Goal: Task Accomplishment & Management: Complete application form

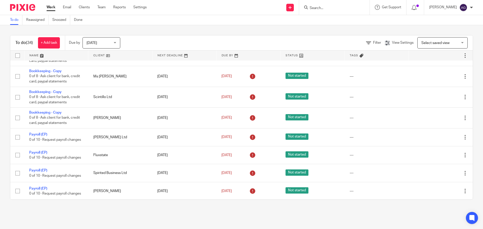
scroll to position [550, 0]
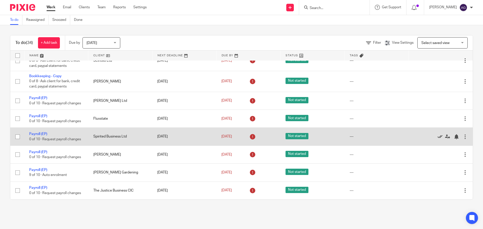
click at [438, 136] on icon at bounding box center [440, 136] width 5 height 5
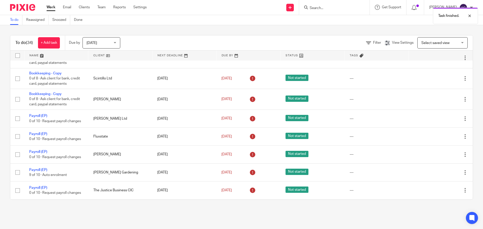
scroll to position [532, 0]
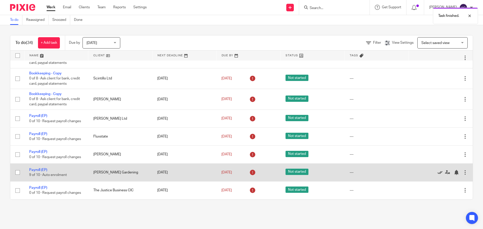
click at [438, 172] on icon at bounding box center [440, 172] width 5 height 5
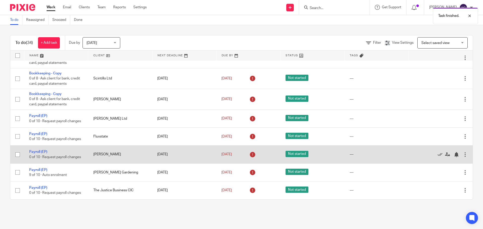
scroll to position [514, 0]
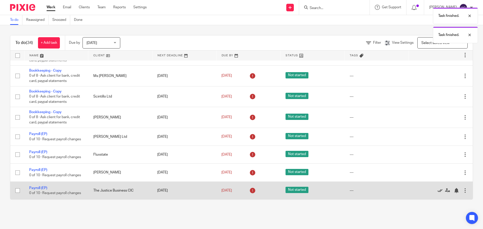
click at [438, 190] on icon at bounding box center [440, 190] width 5 height 5
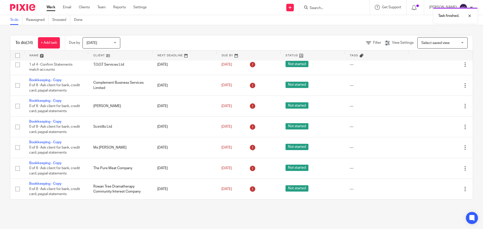
scroll to position [0, 0]
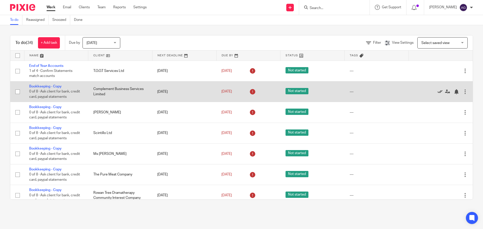
click at [438, 91] on icon at bounding box center [440, 91] width 5 height 5
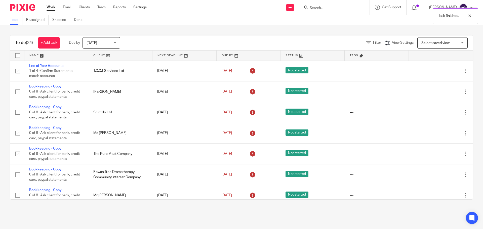
click at [438, 91] on icon at bounding box center [440, 91] width 5 height 5
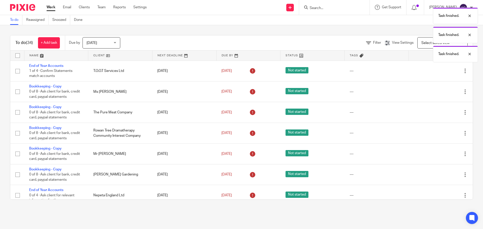
click at [438, 91] on icon at bounding box center [440, 91] width 5 height 5
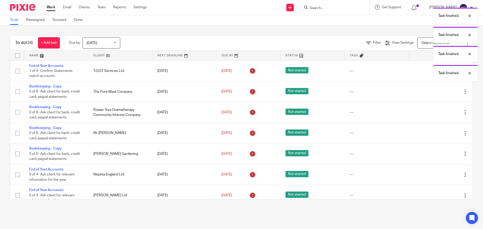
click at [438, 91] on icon at bounding box center [440, 91] width 5 height 5
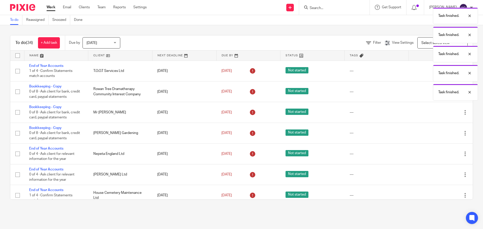
click at [428, 91] on div "Task finished. Task finished. Task finished. Task finished. Task finished." at bounding box center [360, 53] width 237 height 96
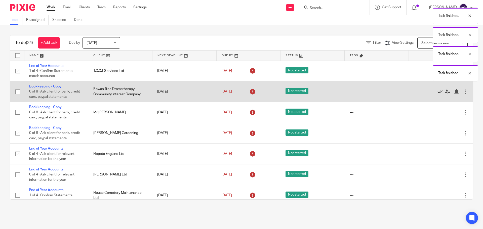
click at [438, 93] on icon at bounding box center [440, 91] width 5 height 5
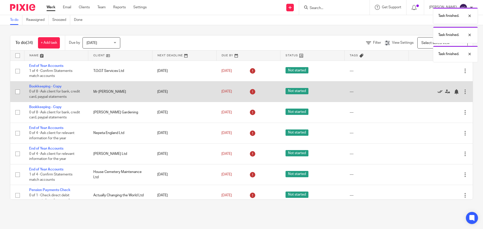
click at [438, 93] on icon at bounding box center [440, 91] width 5 height 5
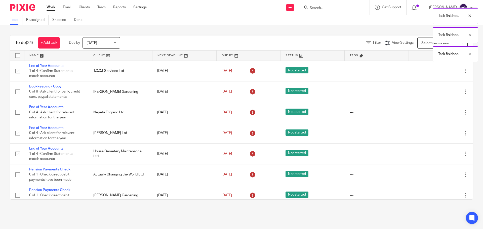
click at [438, 93] on icon at bounding box center [440, 91] width 5 height 5
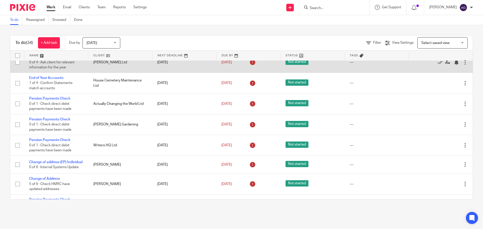
scroll to position [50, 0]
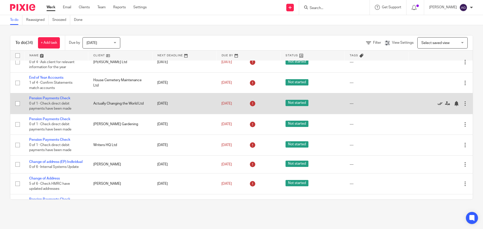
click at [438, 104] on icon at bounding box center [440, 103] width 5 height 5
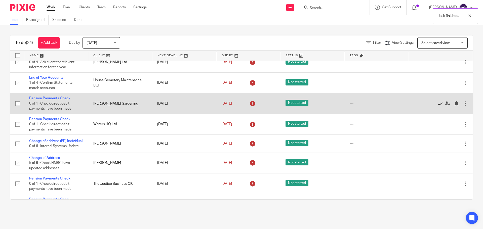
click at [438, 104] on icon at bounding box center [440, 103] width 5 height 5
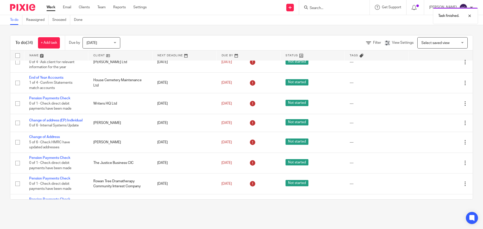
click at [438, 104] on icon at bounding box center [440, 103] width 5 height 5
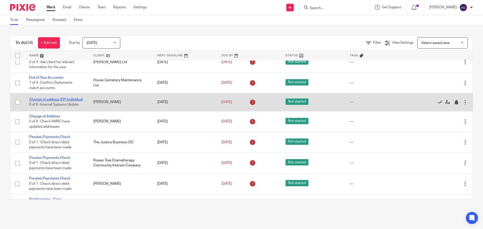
click at [54, 98] on link "Change of address (EP) Individual" at bounding box center [55, 100] width 53 height 4
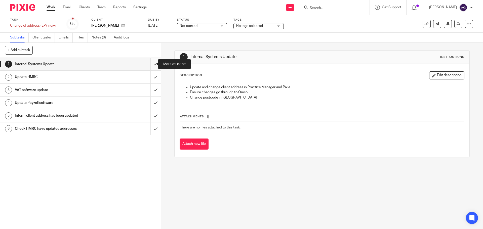
click at [152, 64] on input "submit" at bounding box center [80, 64] width 161 height 13
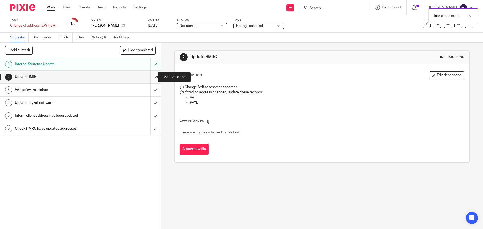
click at [149, 77] on input "submit" at bounding box center [80, 77] width 161 height 13
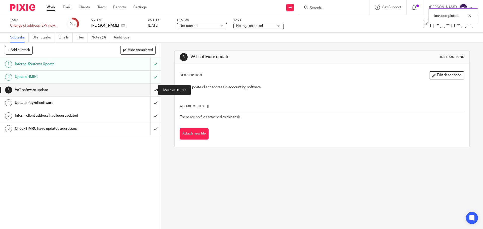
click at [150, 89] on input "submit" at bounding box center [80, 90] width 161 height 13
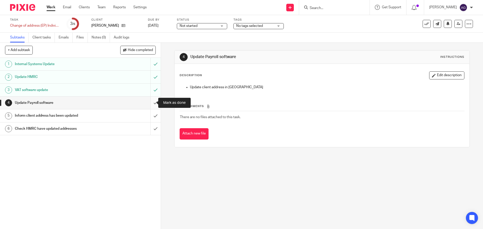
click at [148, 104] on input "submit" at bounding box center [80, 103] width 161 height 13
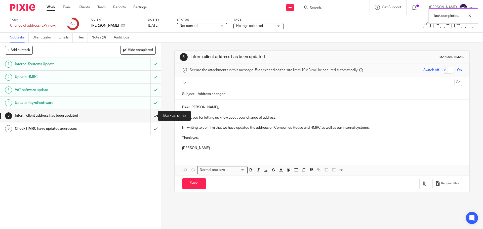
click at [150, 117] on input "submit" at bounding box center [80, 115] width 161 height 13
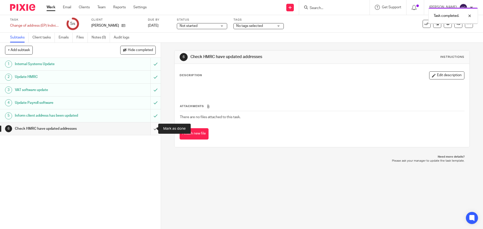
click at [150, 129] on input "submit" at bounding box center [80, 129] width 161 height 13
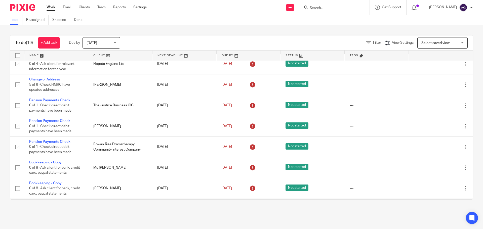
scroll to position [75, 0]
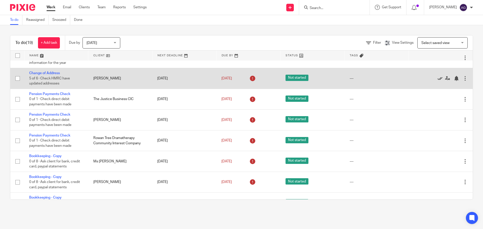
click at [438, 79] on icon at bounding box center [440, 78] width 5 height 5
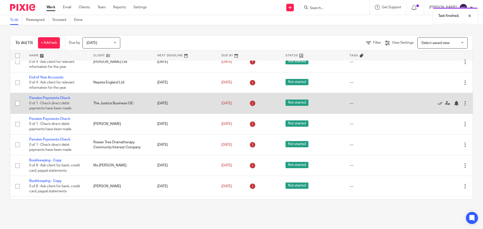
scroll to position [50, 0]
click at [438, 103] on icon at bounding box center [440, 103] width 5 height 5
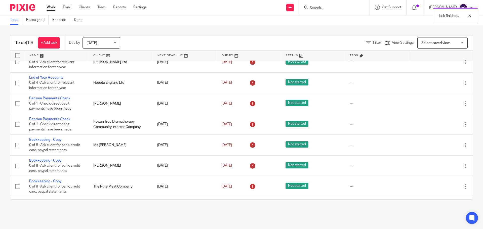
click at [438, 103] on icon at bounding box center [440, 103] width 5 height 5
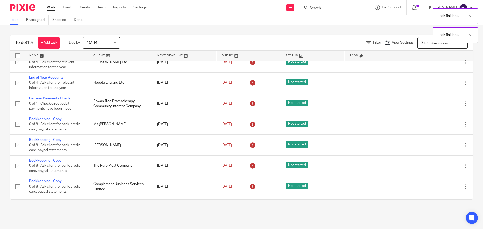
click at [438, 103] on icon at bounding box center [440, 103] width 5 height 5
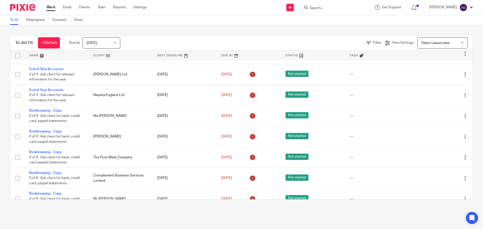
scroll to position [0, 0]
